Goal: Browse casually

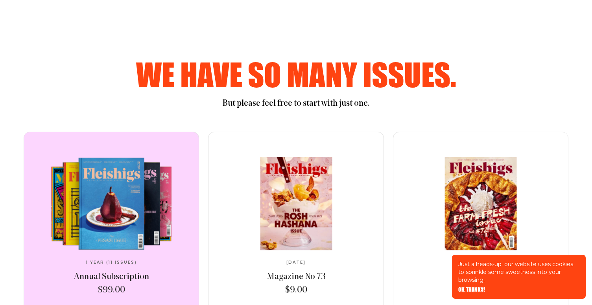
scroll to position [310, 0]
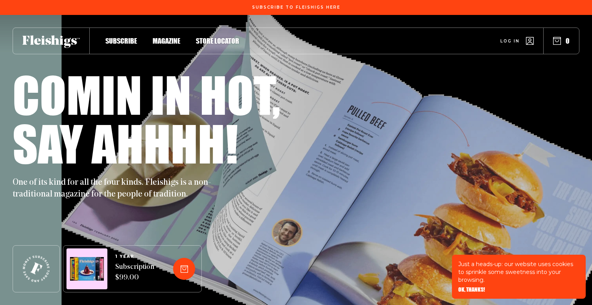
scroll to position [310, 0]
